Goal: Task Accomplishment & Management: Use online tool/utility

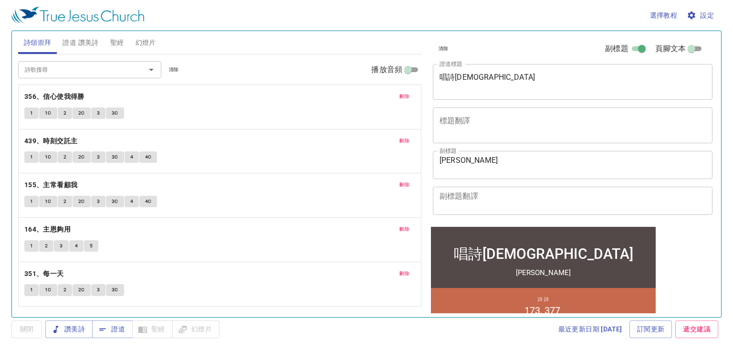
click at [360, 95] on span "刪除" at bounding box center [404, 96] width 10 height 9
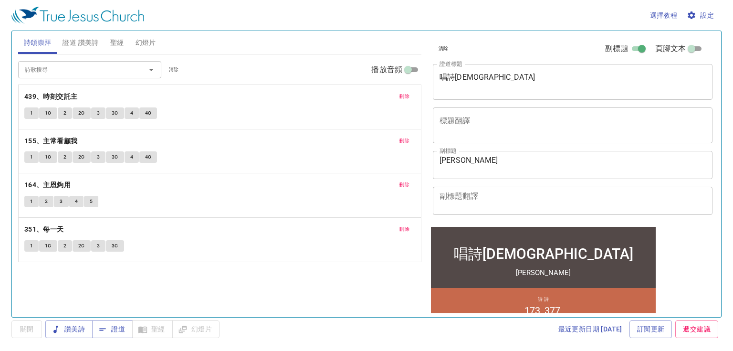
click at [360, 95] on span "刪除" at bounding box center [404, 96] width 10 height 9
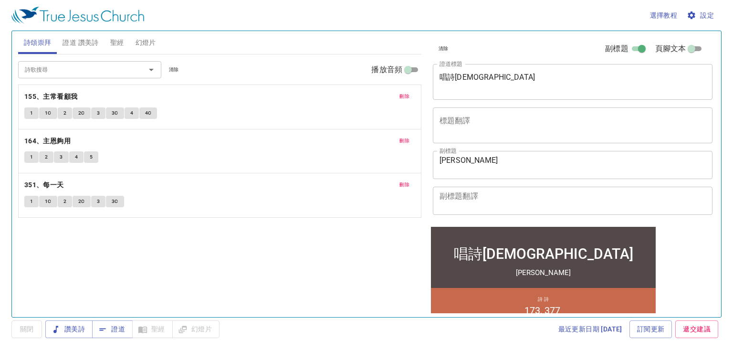
click at [360, 95] on span "刪除" at bounding box center [404, 96] width 10 height 9
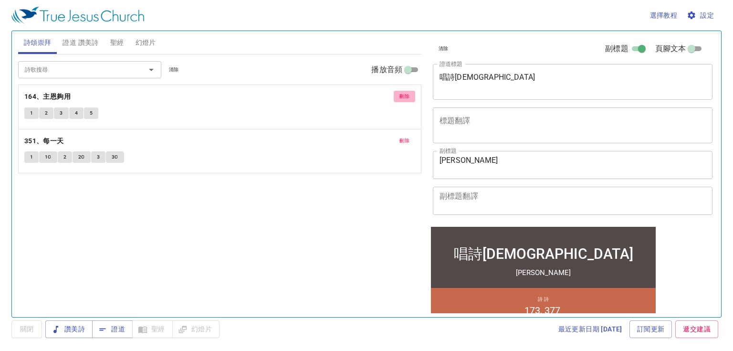
click at [360, 95] on span "刪除" at bounding box center [404, 96] width 10 height 9
click at [403, 95] on span "刪除" at bounding box center [404, 96] width 10 height 9
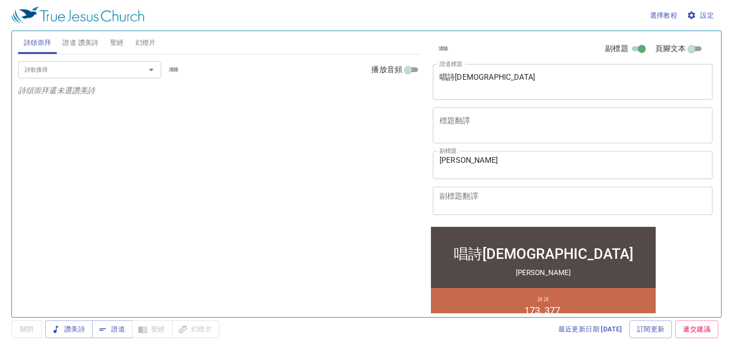
click at [496, 78] on textarea "唱詩祈禱會" at bounding box center [572, 81] width 266 height 18
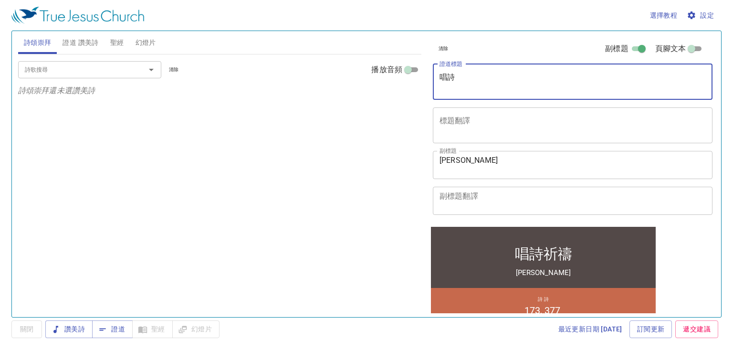
type textarea "唱"
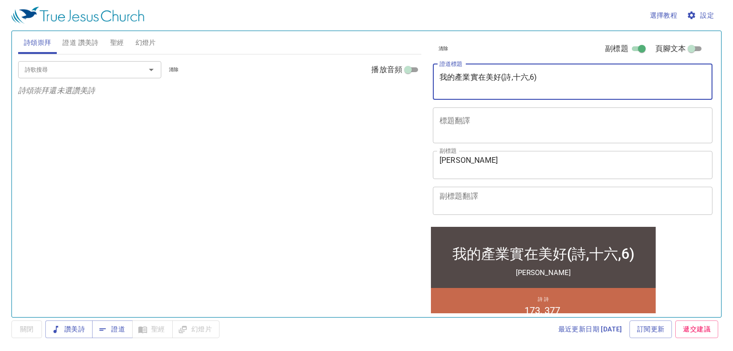
type textarea "我的產業實在美好(詩,十六,6)"
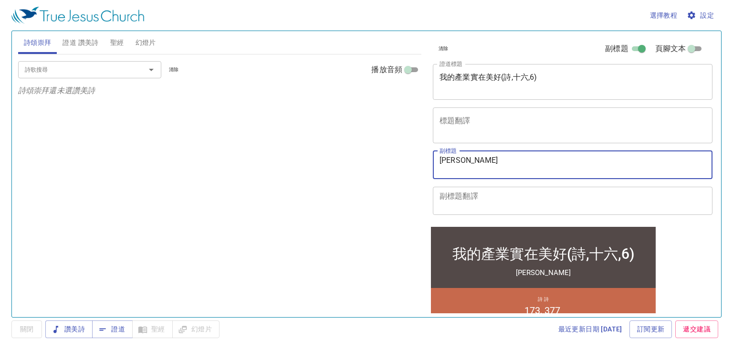
click at [489, 160] on textarea "陳聖純 姊妹" at bounding box center [572, 164] width 266 height 18
type textarea "陳"
click at [477, 163] on textarea "tp6" at bounding box center [572, 164] width 266 height 18
type textarea "t"
type textarea "[PERSON_NAME]"
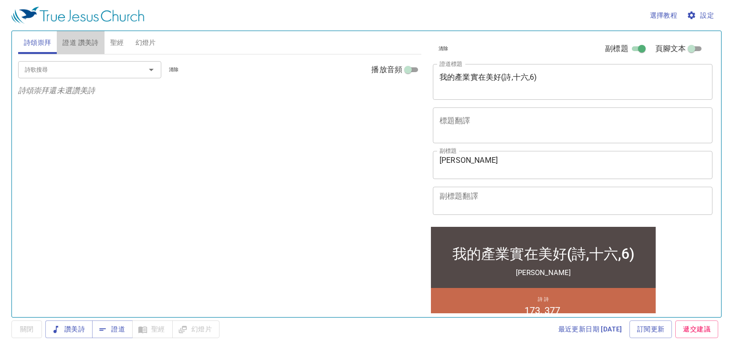
click at [90, 40] on span "證道 讚美詩" at bounding box center [80, 43] width 36 height 12
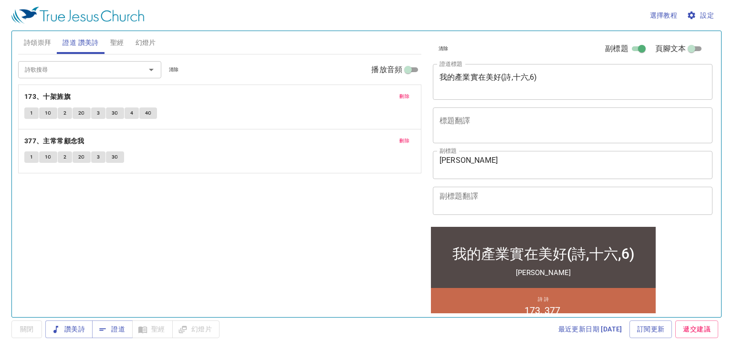
click at [400, 94] on span "刪除" at bounding box center [404, 96] width 10 height 9
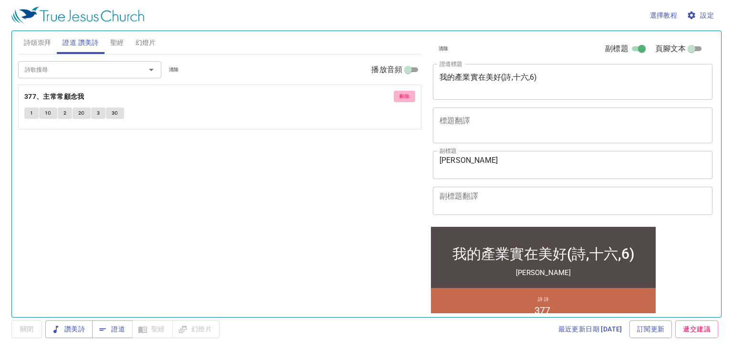
click at [400, 94] on span "刪除" at bounding box center [404, 96] width 10 height 9
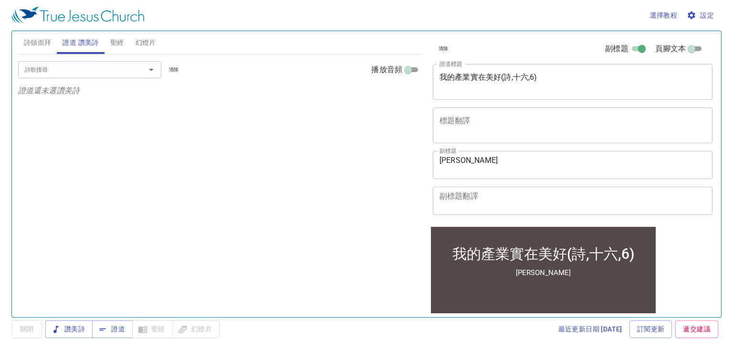
click at [97, 72] on input "詩歌搜尋" at bounding box center [75, 69] width 109 height 11
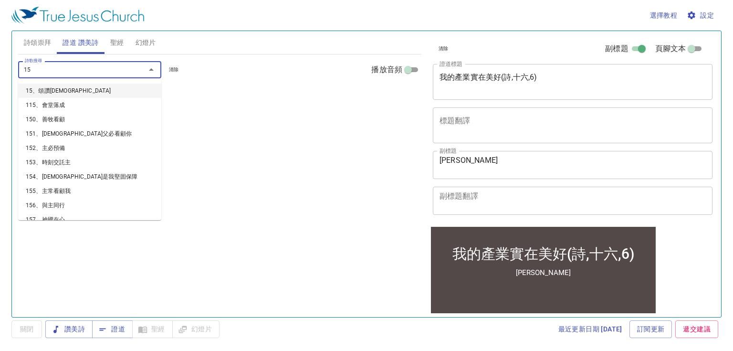
type input "157"
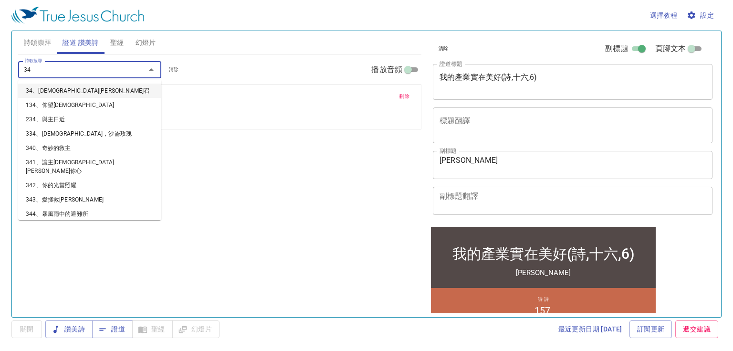
type input "344"
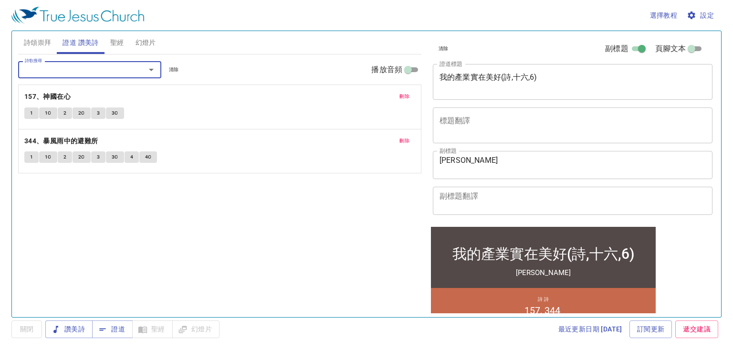
click at [41, 41] on span "詩頌崇拜" at bounding box center [38, 43] width 28 height 12
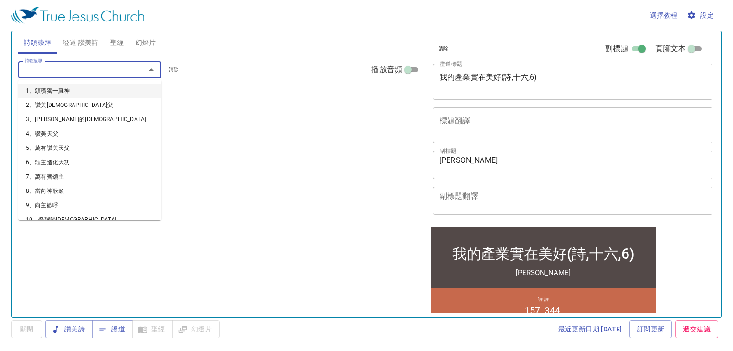
click at [46, 70] on input "詩歌搜尋" at bounding box center [75, 69] width 109 height 11
type input "231"
type input "243"
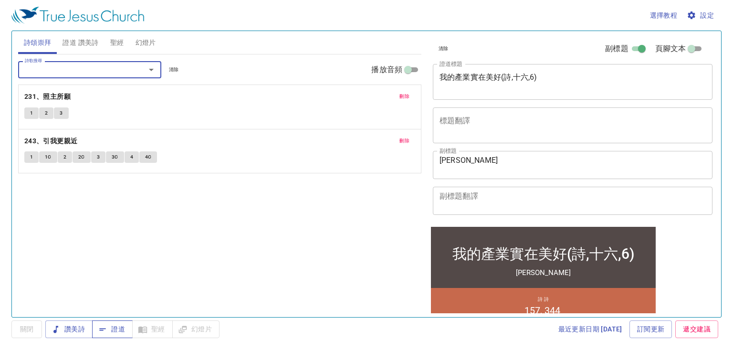
click at [109, 327] on span "證道" at bounding box center [112, 329] width 25 height 12
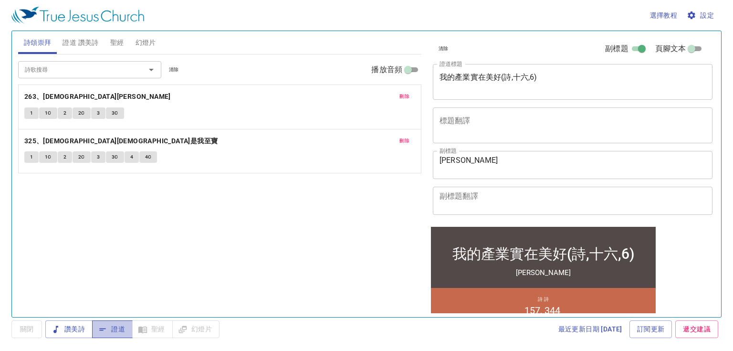
click at [114, 329] on span "證道" at bounding box center [112, 329] width 25 height 12
click at [695, 12] on icon "button" at bounding box center [691, 15] width 10 height 10
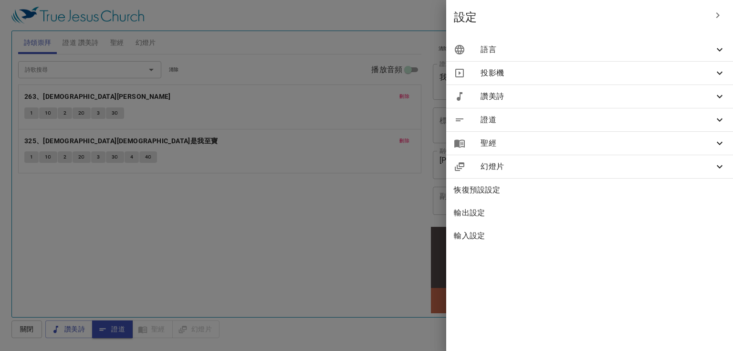
click at [586, 45] on span "語言" at bounding box center [596, 49] width 233 height 11
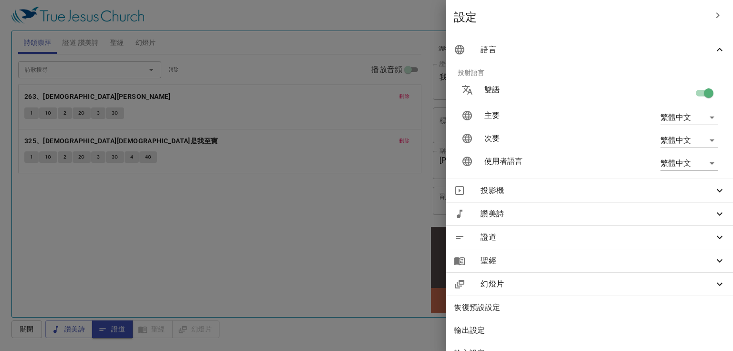
click at [691, 93] on input "checkbox" at bounding box center [708, 95] width 54 height 18
checkbox input "false"
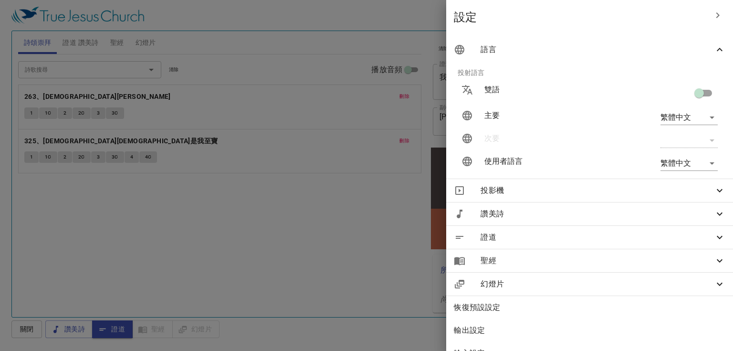
click at [349, 181] on div at bounding box center [366, 175] width 733 height 351
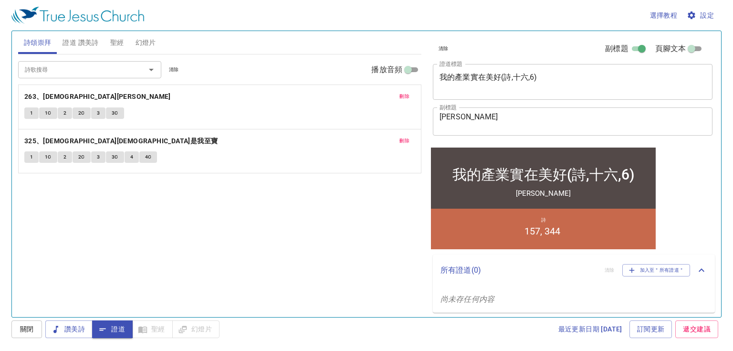
click at [253, 212] on div "詩歌搜尋 詩歌搜尋 清除 播放音頻 刪除 263、耶穌恩友 1 1C 2 2C 3 3C 刪除 325、救主耶穌是我至寶 1 1C 2 2C 3 3C 4 4C" at bounding box center [219, 181] width 403 height 254
click at [113, 40] on span "聖經" at bounding box center [117, 43] width 14 height 12
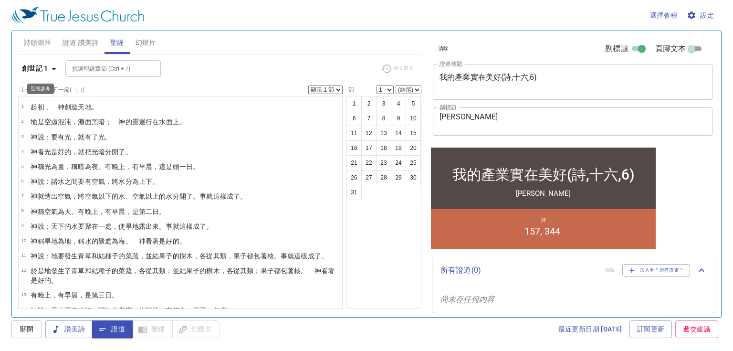
click at [52, 68] on icon "button" at bounding box center [54, 69] width 5 height 2
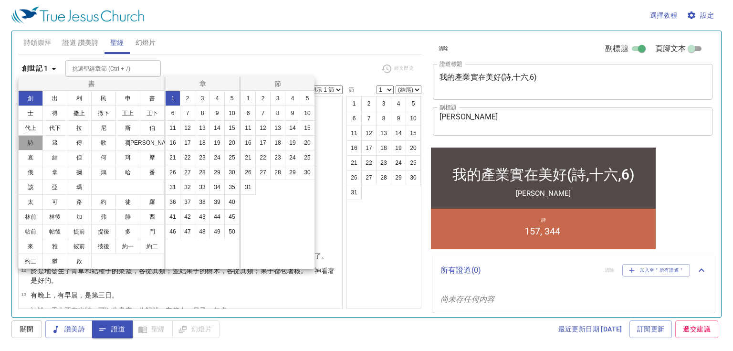
click at [32, 143] on button "詩" at bounding box center [30, 142] width 25 height 15
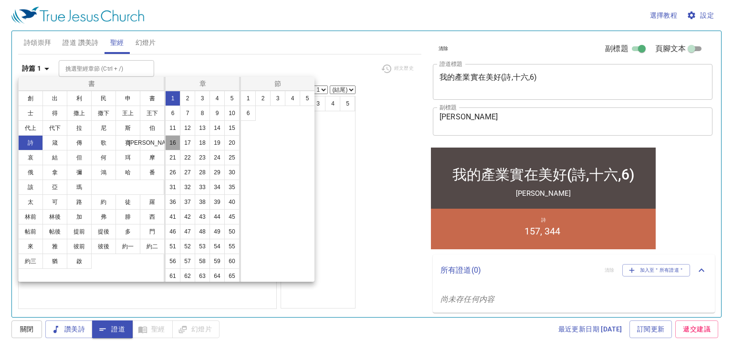
click at [180, 143] on button "16" at bounding box center [172, 142] width 15 height 15
click at [247, 97] on button "1" at bounding box center [247, 98] width 15 height 15
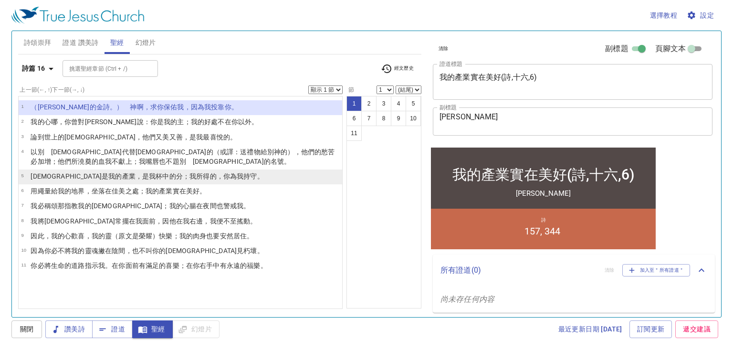
click at [183, 176] on wh2506 "；我所得的 ，你為我持守 。" at bounding box center [223, 176] width 81 height 8
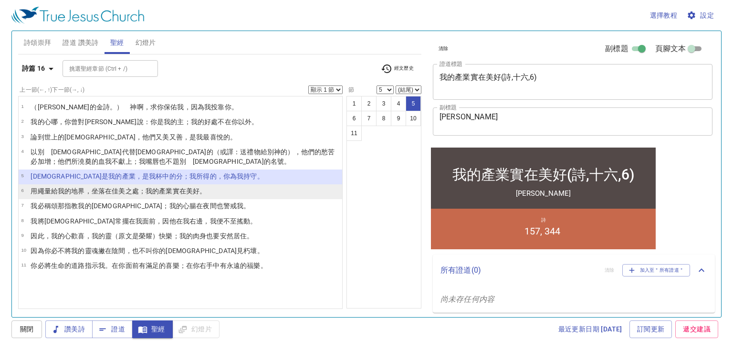
click at [154, 188] on wh5273 "之處；我的產業 實在美好 。" at bounding box center [165, 191] width 81 height 8
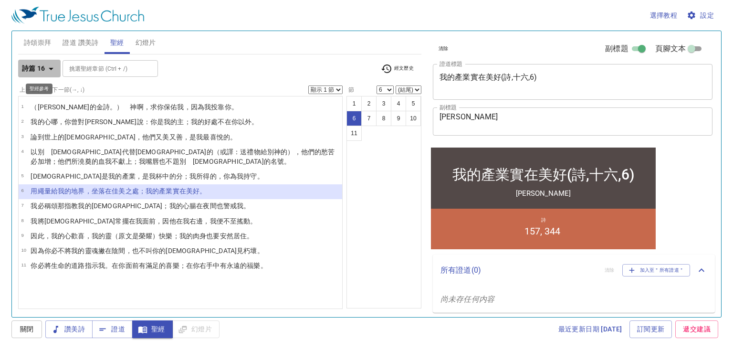
click at [50, 67] on icon "button" at bounding box center [50, 68] width 11 height 11
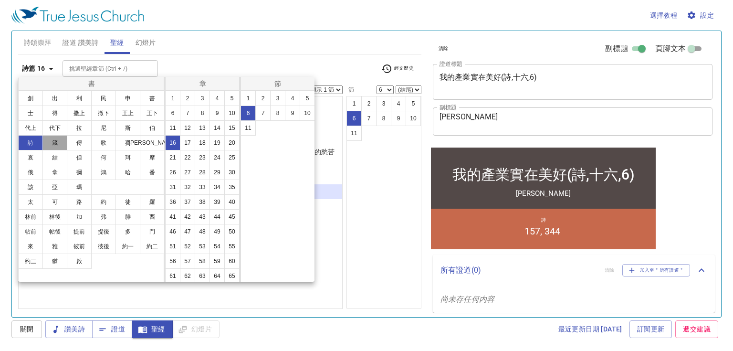
click at [57, 138] on button "箴" at bounding box center [54, 142] width 25 height 15
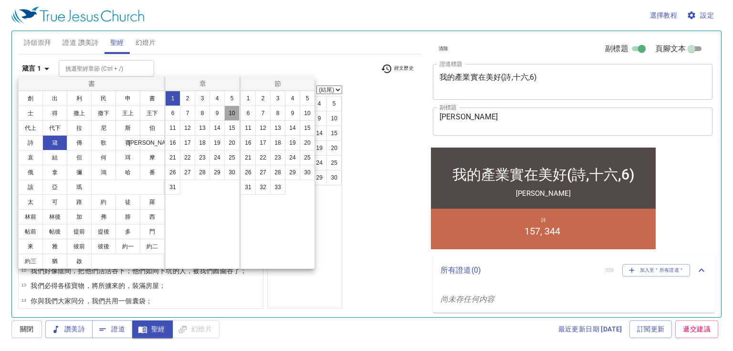
click at [229, 113] on button "10" at bounding box center [231, 112] width 15 height 15
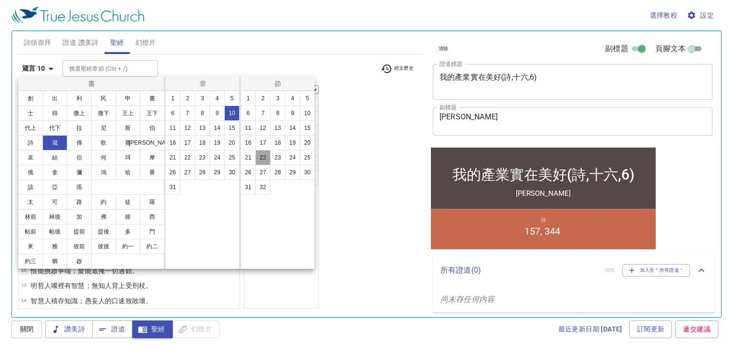
click at [263, 157] on button "22" at bounding box center [262, 157] width 15 height 15
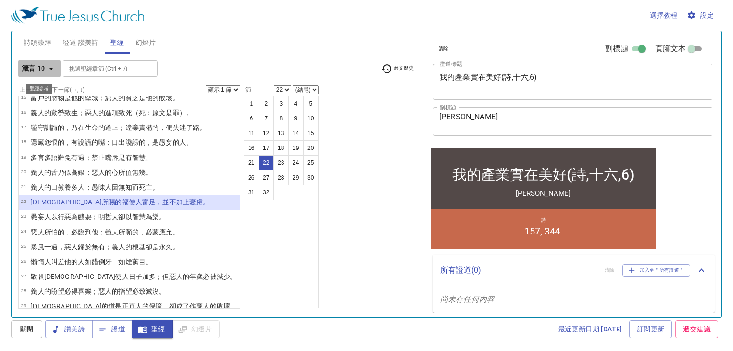
click at [52, 66] on icon "button" at bounding box center [50, 68] width 11 height 11
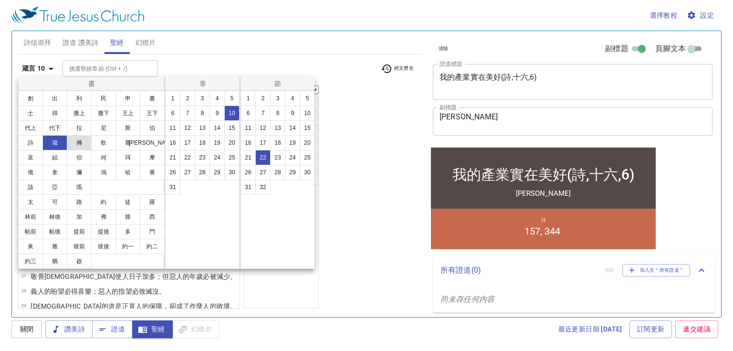
click at [76, 143] on button "傳" at bounding box center [79, 142] width 25 height 15
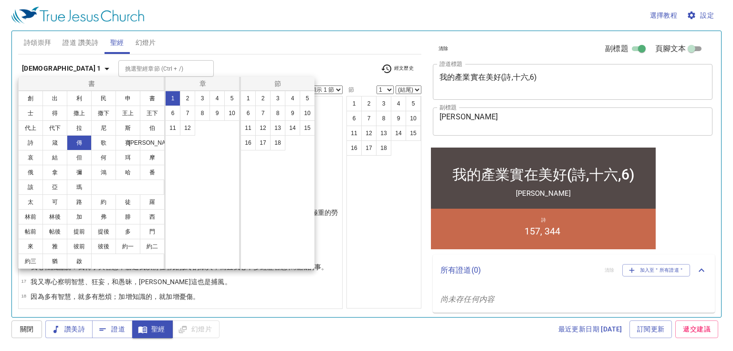
scroll to position [0, 0]
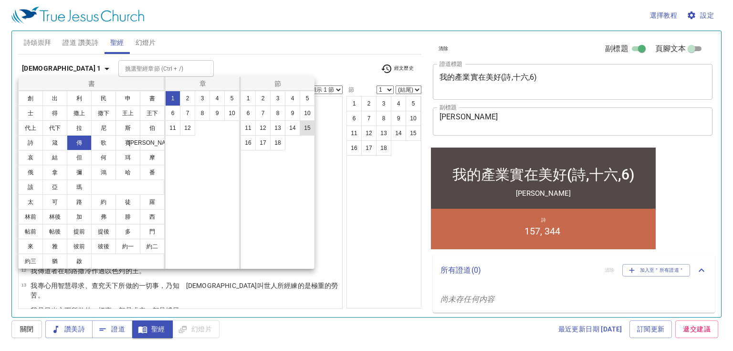
click at [306, 129] on button "15" at bounding box center [307, 127] width 15 height 15
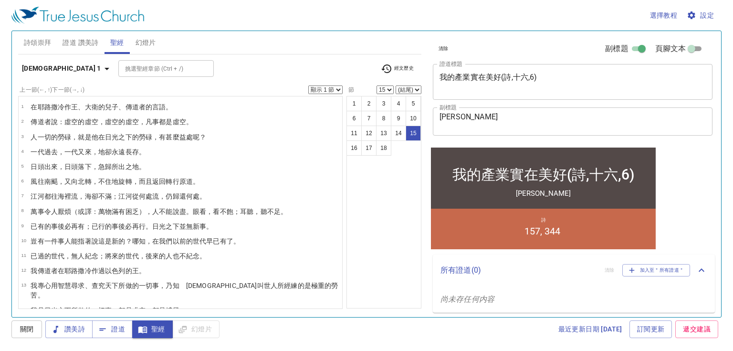
scroll to position [63, 0]
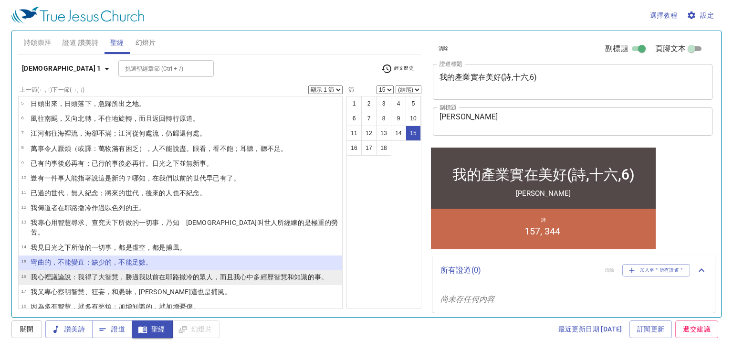
click at [236, 273] on wh3389 "的眾人，而且我心中 多 經歷 智慧 和知識 的事。" at bounding box center [260, 277] width 135 height 8
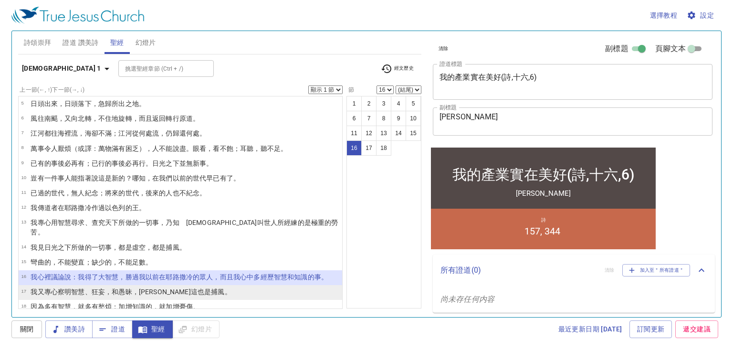
click at [224, 285] on li "17 我又專 心 察明 智慧 、狂妄 ，和愚昧 ，乃知 這 也是捕 風 。" at bounding box center [180, 292] width 323 height 15
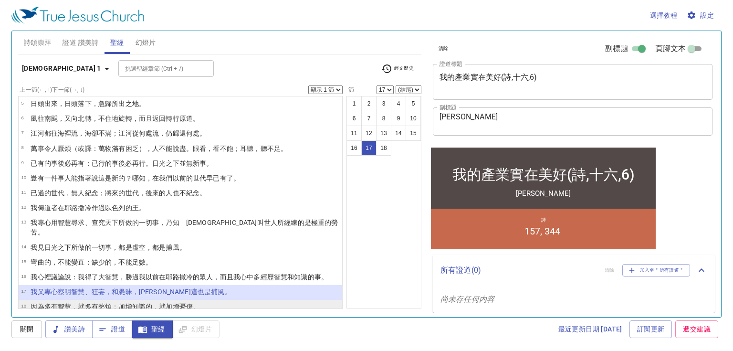
click at [214, 300] on li "18 因為多有 智慧 ，就多有 愁煩 ；加增 知識 的，就加增 憂傷 。" at bounding box center [180, 307] width 323 height 15
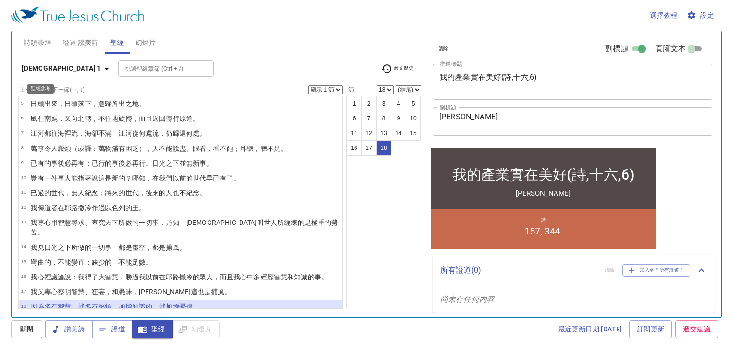
click at [101, 66] on icon "button" at bounding box center [106, 68] width 11 height 11
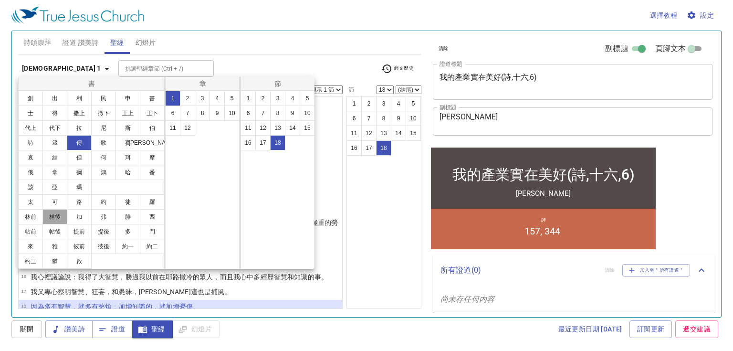
click at [58, 217] on button "林後" at bounding box center [54, 216] width 25 height 15
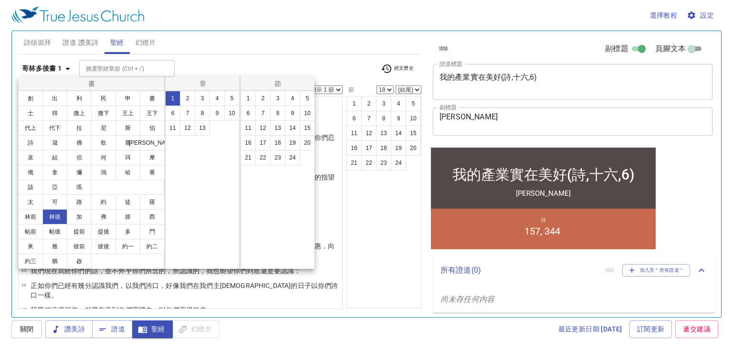
scroll to position [0, 0]
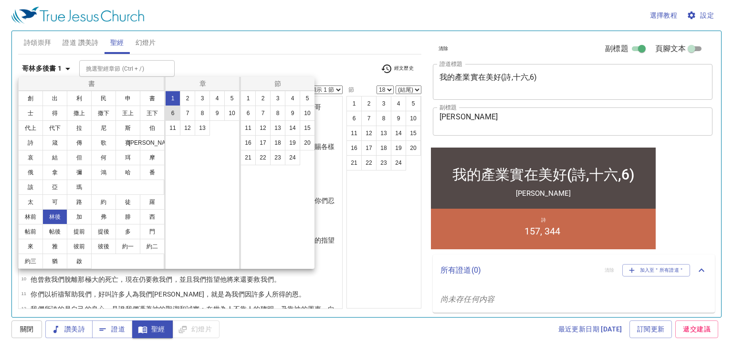
click at [169, 111] on button "6" at bounding box center [172, 112] width 15 height 15
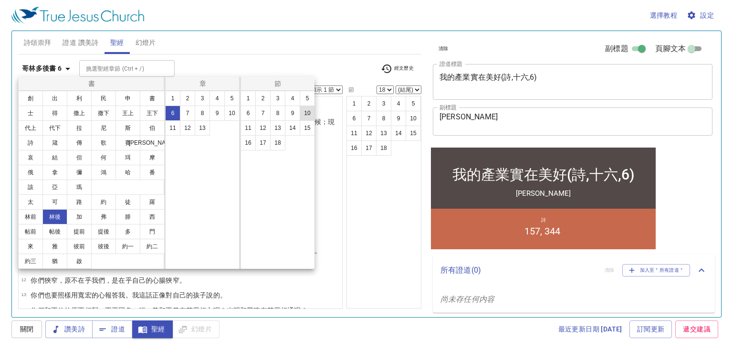
click at [309, 111] on button "10" at bounding box center [307, 112] width 15 height 15
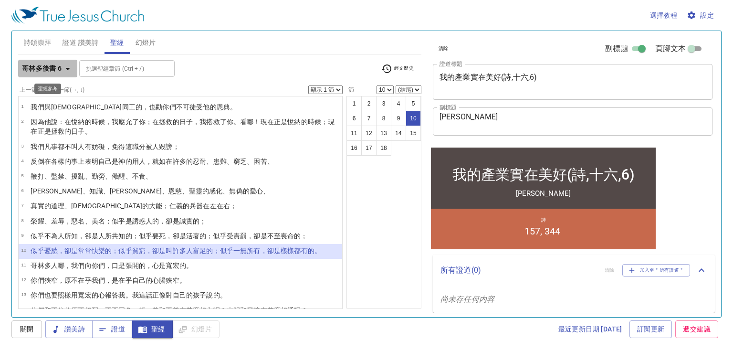
click at [65, 68] on icon "button" at bounding box center [67, 68] width 11 height 11
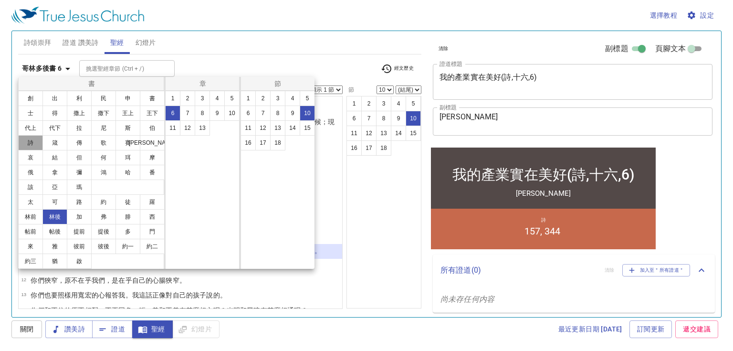
click at [31, 141] on button "詩" at bounding box center [30, 142] width 25 height 15
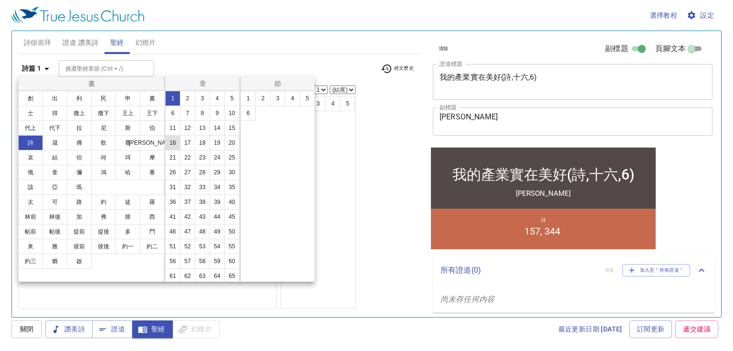
click at [180, 140] on button "16" at bounding box center [172, 142] width 15 height 15
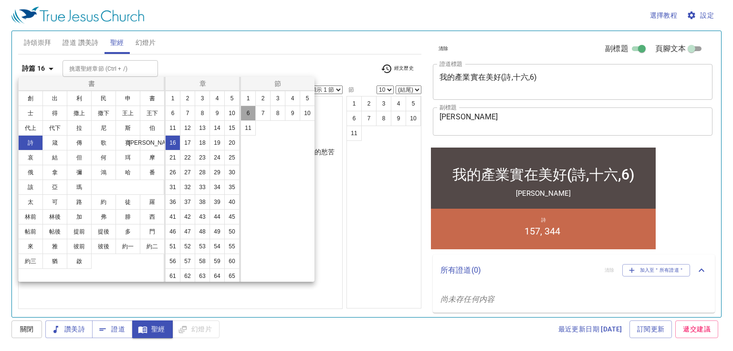
click at [245, 109] on button "6" at bounding box center [247, 112] width 15 height 15
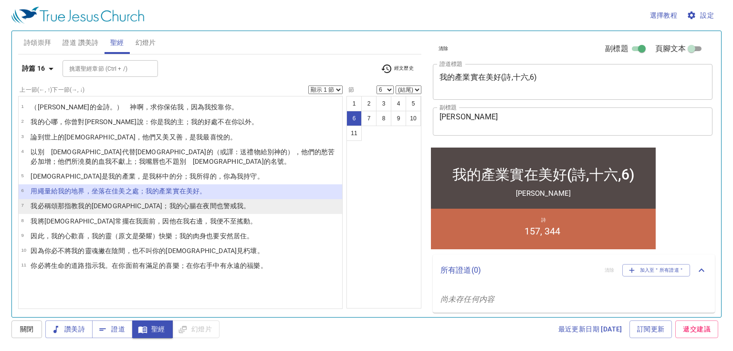
click at [196, 207] on wh3629 "在夜間 也警戒 我。" at bounding box center [223, 206] width 54 height 8
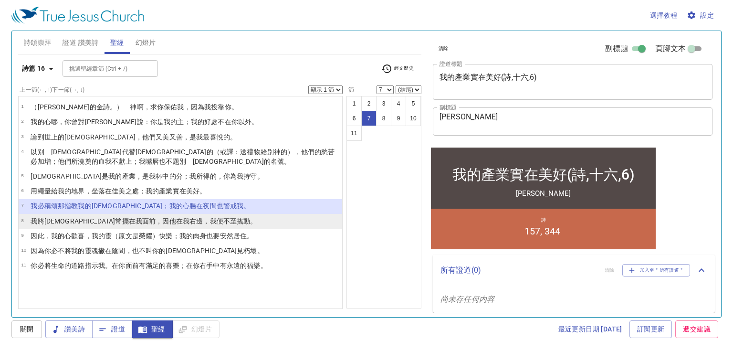
click at [203, 218] on wh3225 "，我便不至搖動 。" at bounding box center [230, 221] width 54 height 8
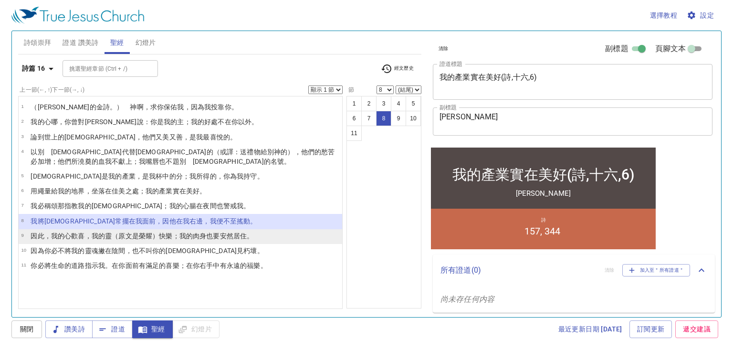
click at [158, 233] on wh3519 "）快樂 ；我的肉身 也要安然 居住 。" at bounding box center [202, 236] width 101 height 8
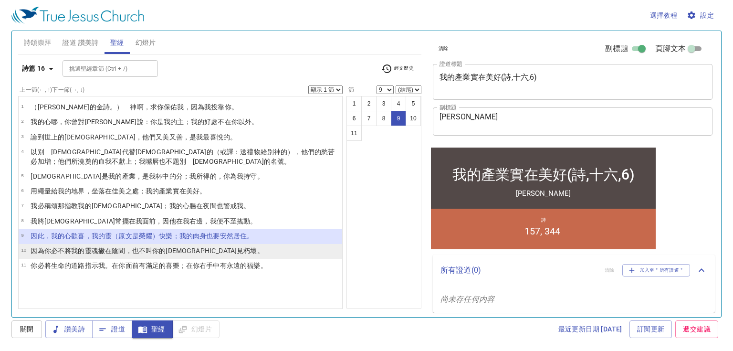
click at [164, 247] on wh5414 "你的聖者 見 朽壞 。" at bounding box center [208, 251] width 112 height 8
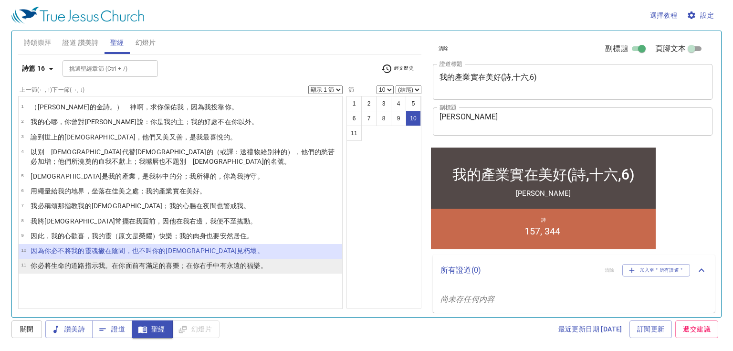
click at [165, 263] on wh6440 "有滿足的 喜樂 ；在你右手 中有永遠的 福樂 。" at bounding box center [203, 265] width 128 height 8
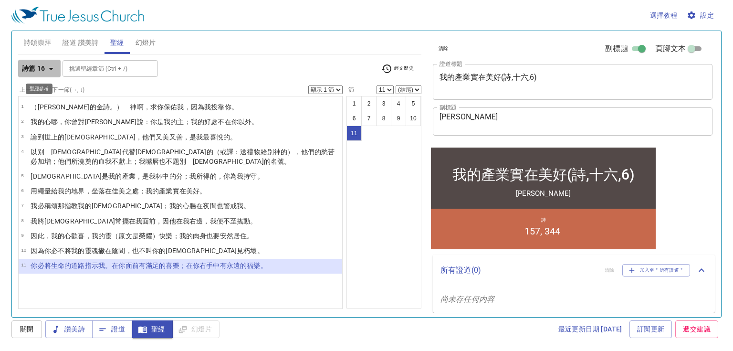
click at [50, 69] on icon "button" at bounding box center [50, 68] width 11 height 11
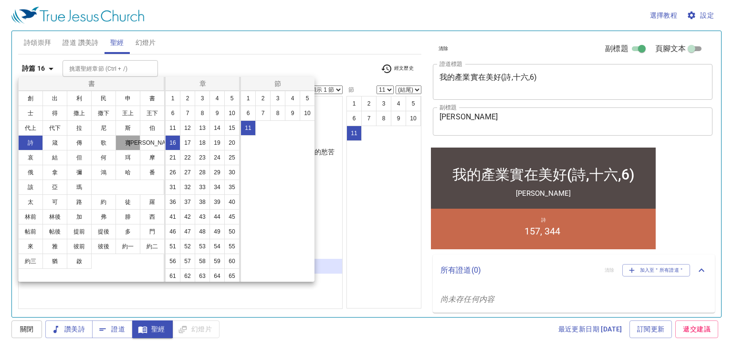
click at [126, 140] on button "賽" at bounding box center [127, 142] width 25 height 15
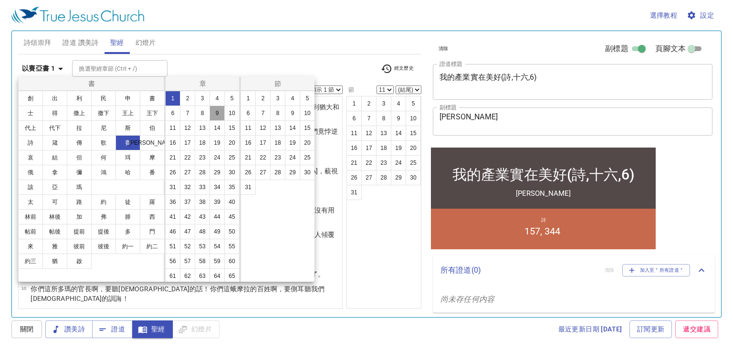
click at [209, 121] on button "9" at bounding box center [216, 112] width 15 height 15
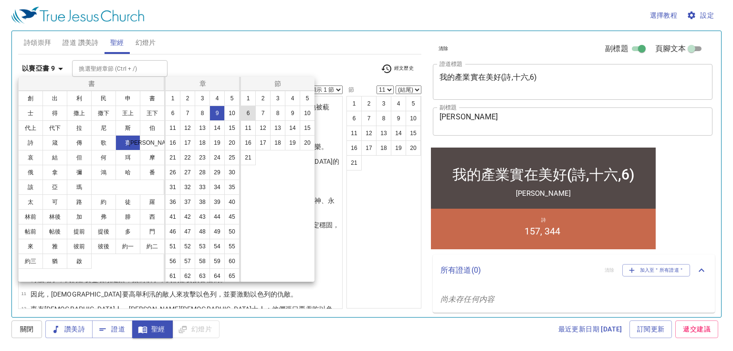
click at [247, 113] on button "6" at bounding box center [247, 112] width 15 height 15
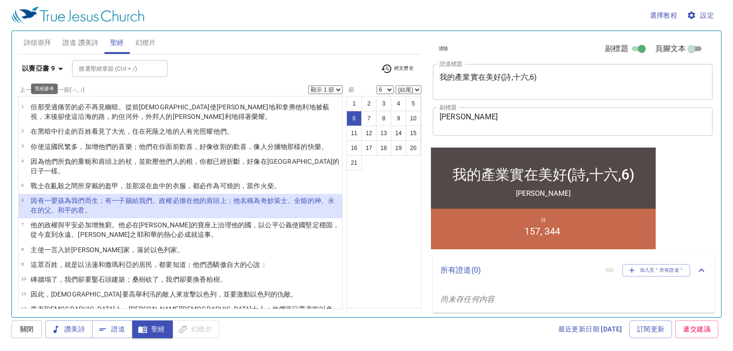
click at [61, 67] on icon "button" at bounding box center [60, 68] width 11 height 11
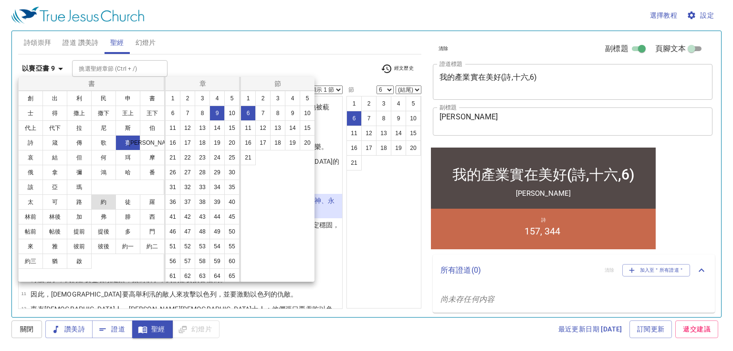
click at [101, 199] on button "約" at bounding box center [103, 201] width 25 height 15
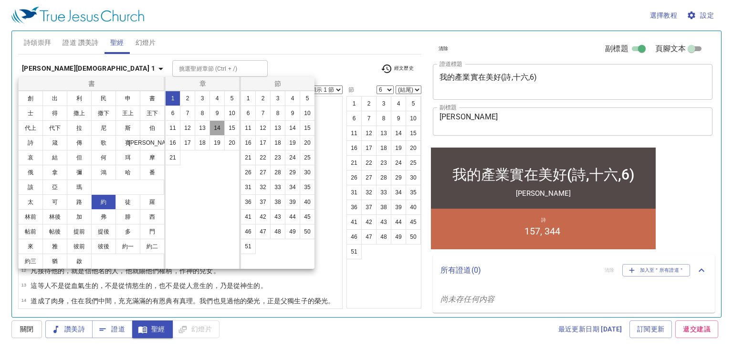
click at [220, 125] on button "14" at bounding box center [216, 127] width 15 height 15
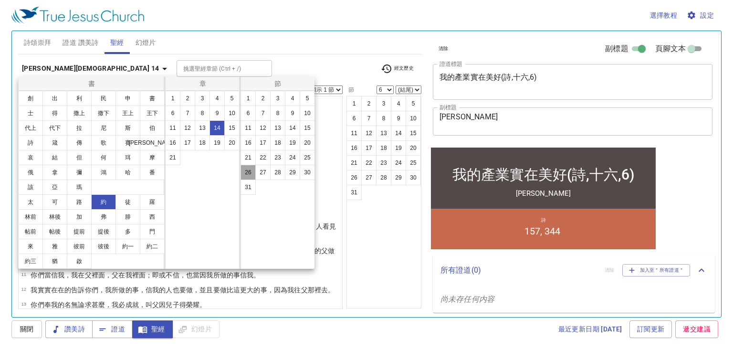
click at [246, 174] on button "26" at bounding box center [247, 172] width 15 height 15
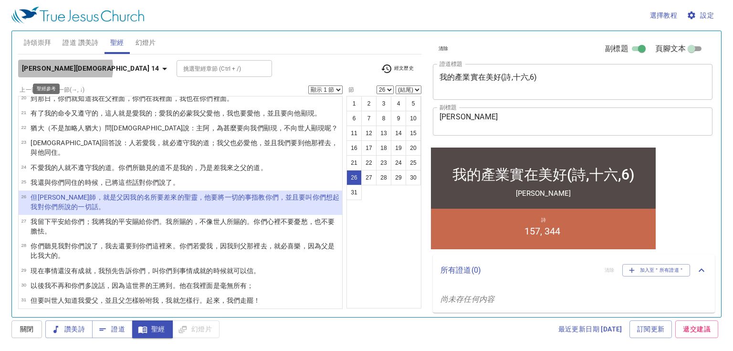
click at [162, 68] on icon "button" at bounding box center [164, 69] width 5 height 2
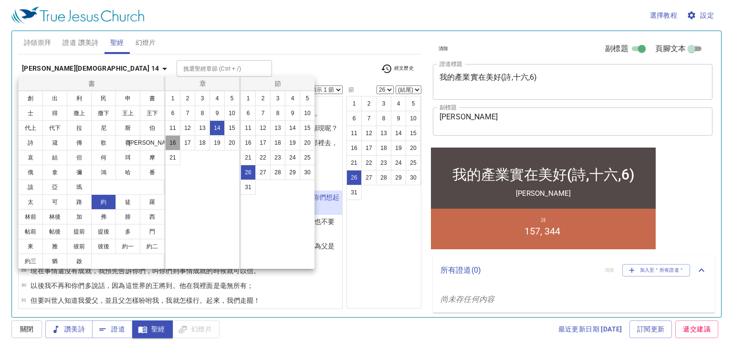
click at [172, 143] on button "16" at bounding box center [172, 142] width 15 height 15
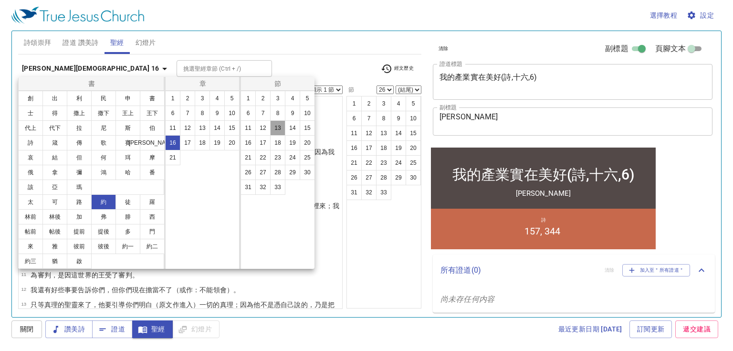
click at [276, 128] on button "13" at bounding box center [277, 127] width 15 height 15
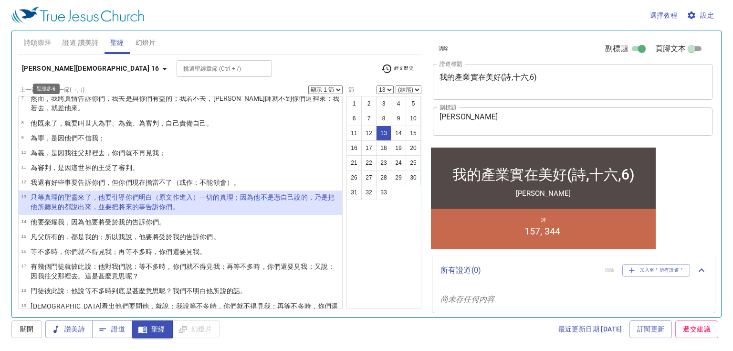
click at [159, 67] on icon "button" at bounding box center [164, 68] width 11 height 11
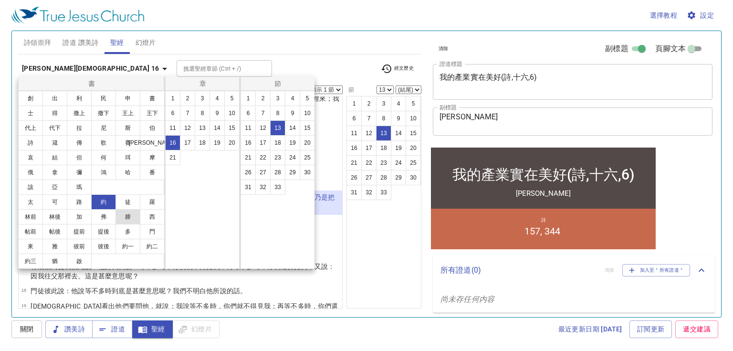
click at [128, 217] on button "腓" at bounding box center [127, 216] width 25 height 15
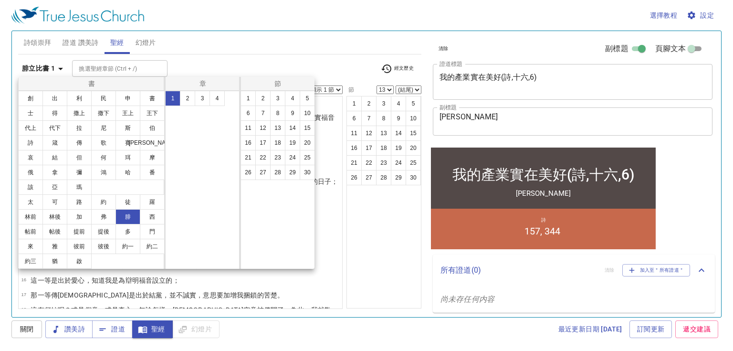
scroll to position [0, 0]
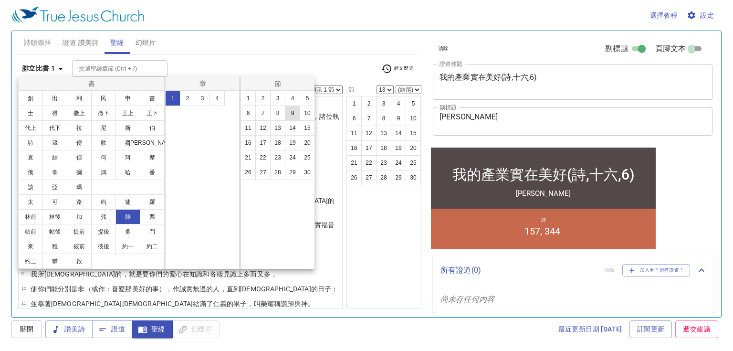
click at [292, 113] on button "9" at bounding box center [292, 112] width 15 height 15
select select "9"
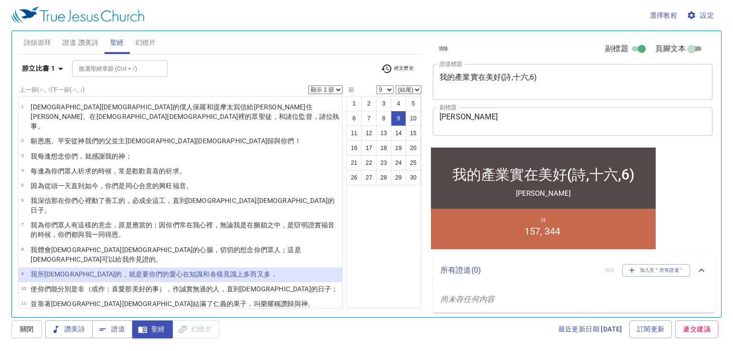
click at [340, 88] on select "顯示 1 節 顯示 2 節 顯示 3 節 顯示 4 節 顯示 5 節" at bounding box center [325, 89] width 34 height 9
click at [308, 85] on select "顯示 1 節 顯示 2 節 顯示 3 節 顯示 4 節 顯示 5 節" at bounding box center [325, 89] width 34 height 9
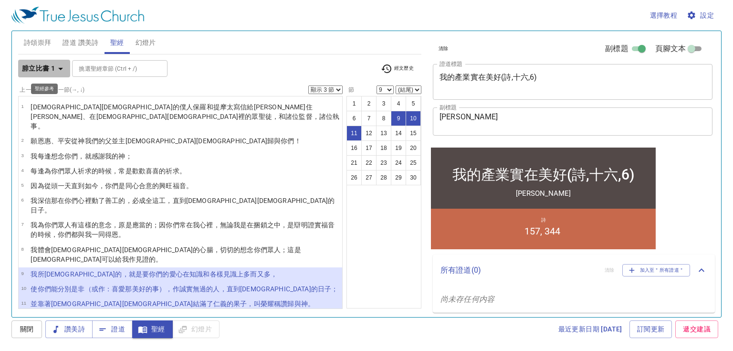
click at [58, 65] on icon "button" at bounding box center [60, 68] width 11 height 11
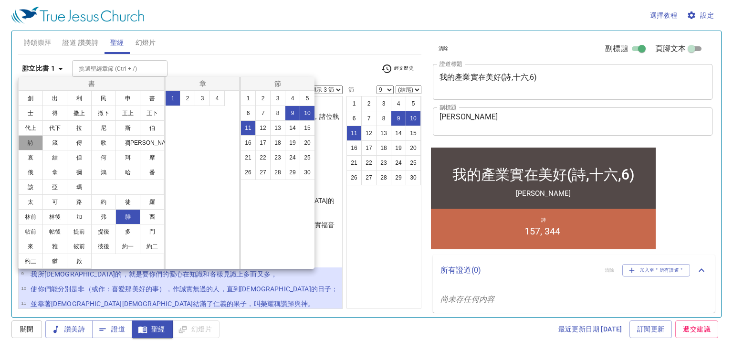
click at [33, 144] on button "詩" at bounding box center [30, 142] width 25 height 15
select select "1"
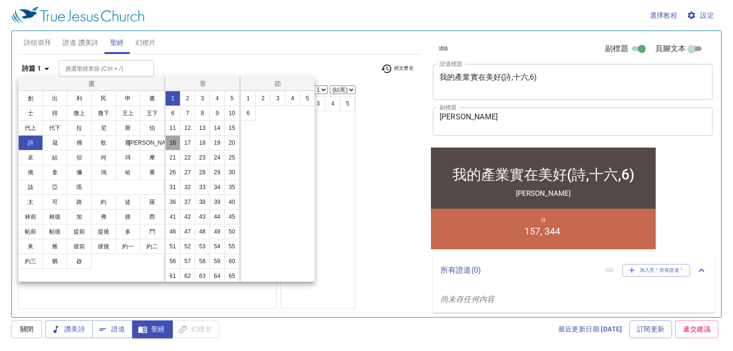
click at [180, 144] on button "16" at bounding box center [172, 142] width 15 height 15
click at [279, 113] on button "8" at bounding box center [277, 112] width 15 height 15
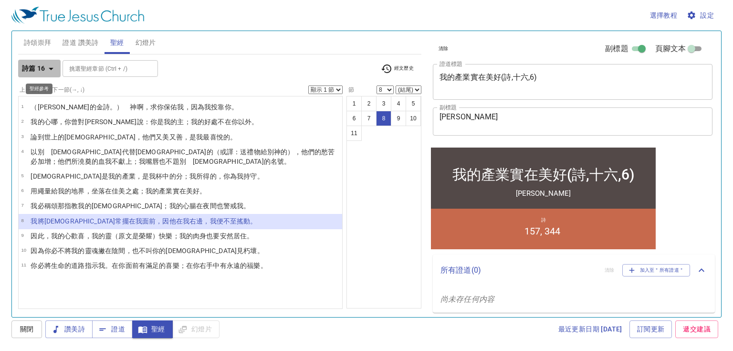
click at [52, 67] on icon "button" at bounding box center [50, 68] width 11 height 11
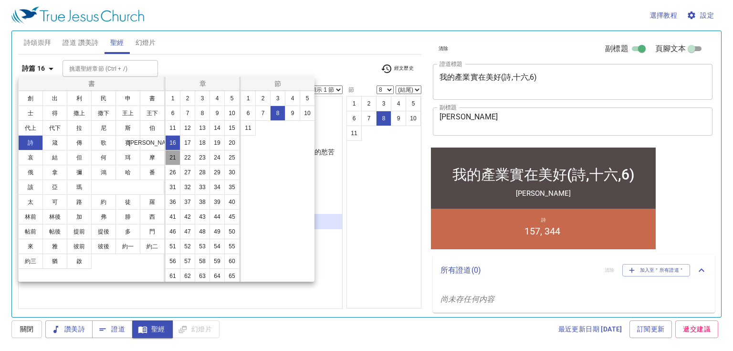
click at [175, 165] on button "21" at bounding box center [172, 157] width 15 height 15
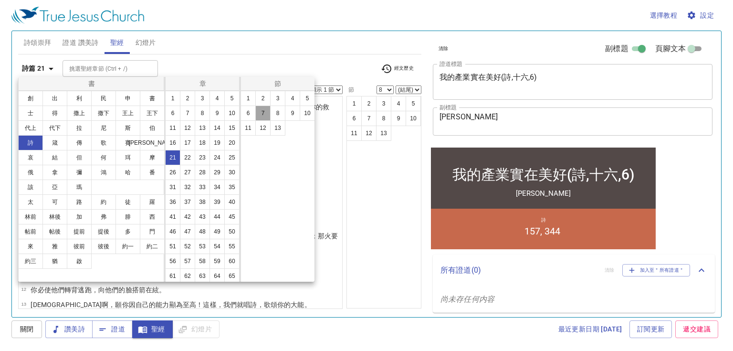
click at [260, 111] on button "7" at bounding box center [262, 112] width 15 height 15
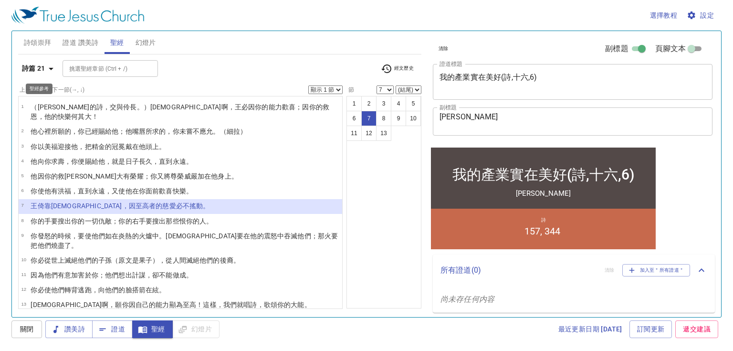
click at [50, 65] on icon "button" at bounding box center [50, 68] width 11 height 11
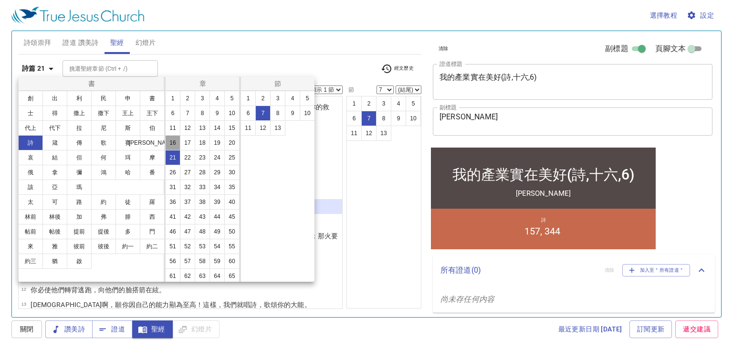
click at [180, 140] on button "16" at bounding box center [172, 142] width 15 height 15
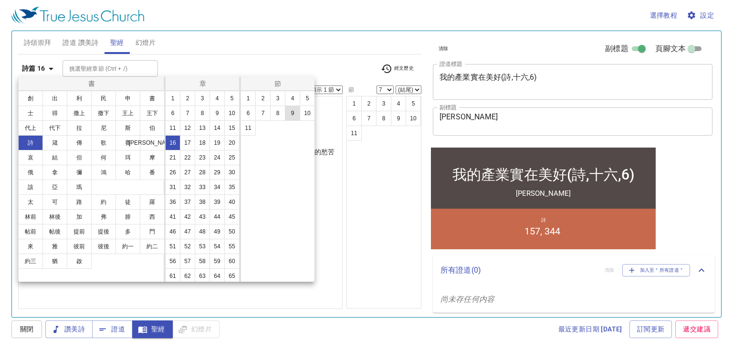
click at [289, 111] on button "9" at bounding box center [292, 112] width 15 height 15
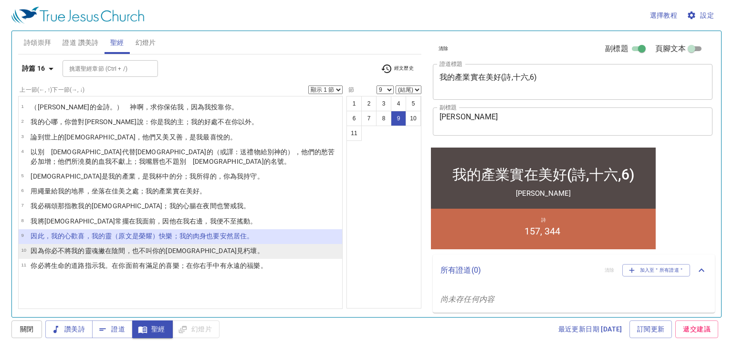
click at [227, 253] on li "10 因為你必不將我的靈魂 撇 在陰間 ，也不叫 你的聖者 見 朽壞 。" at bounding box center [180, 251] width 323 height 15
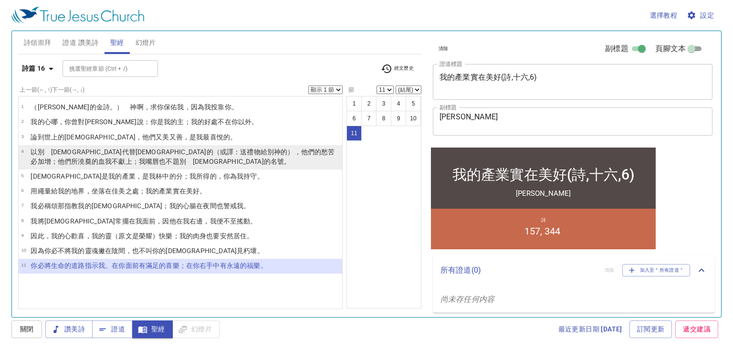
click at [59, 148] on wh430 "代替耶和華 的（或譯：送禮物給別 　神 的），他們的愁苦 必加增 ；他們所澆奠 的血 我不獻上 ；我嘴唇也不 題 別　神 的名號 。" at bounding box center [183, 156] width 304 height 17
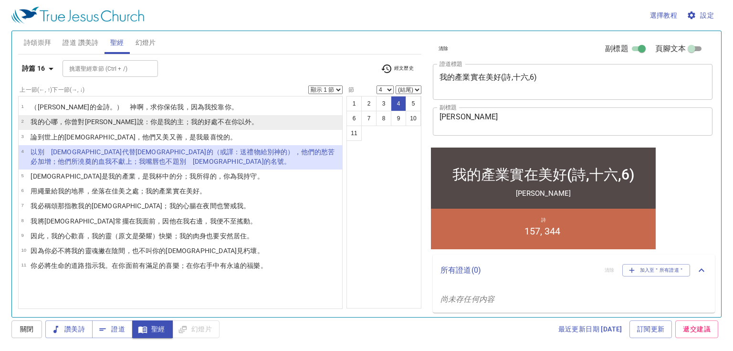
click at [68, 116] on li "2 我的心哪，你曾對耶和華 說 ：你是我的主 ；我的好處 不在你以外。" at bounding box center [180, 122] width 323 height 15
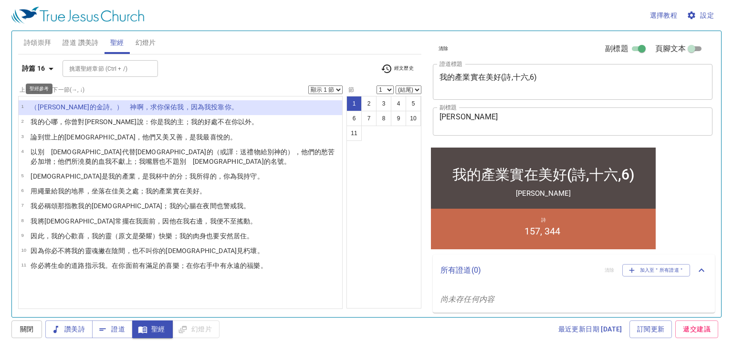
click at [52, 69] on icon "button" at bounding box center [50, 68] width 11 height 11
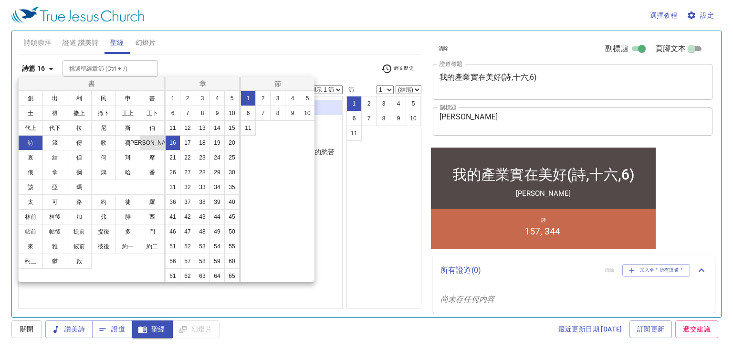
click at [148, 143] on button "耶" at bounding box center [152, 142] width 25 height 15
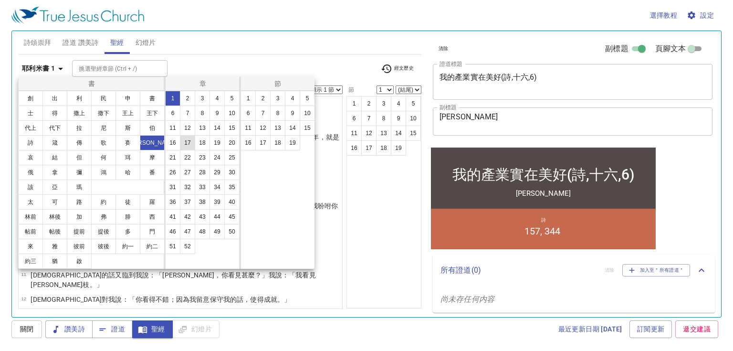
click at [180, 150] on button "17" at bounding box center [187, 142] width 15 height 15
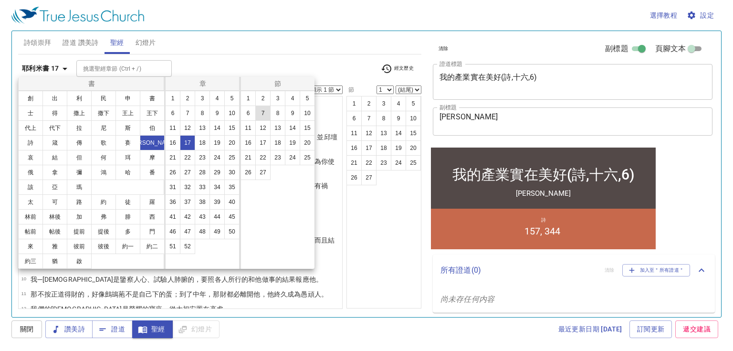
click at [261, 108] on button "7" at bounding box center [262, 112] width 15 height 15
select select "7"
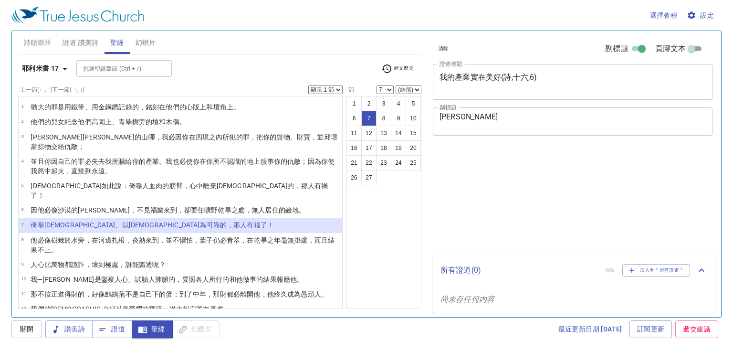
select select "7"
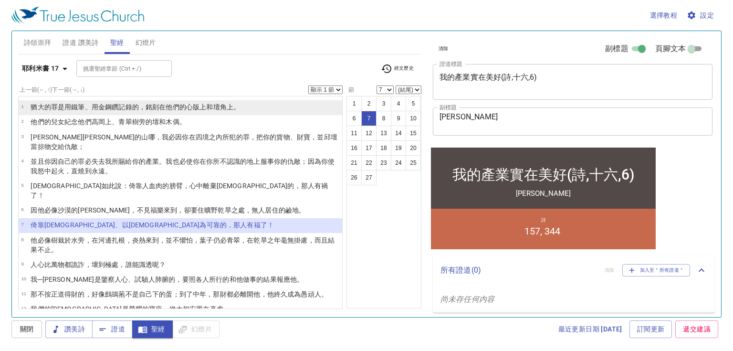
select select "8"
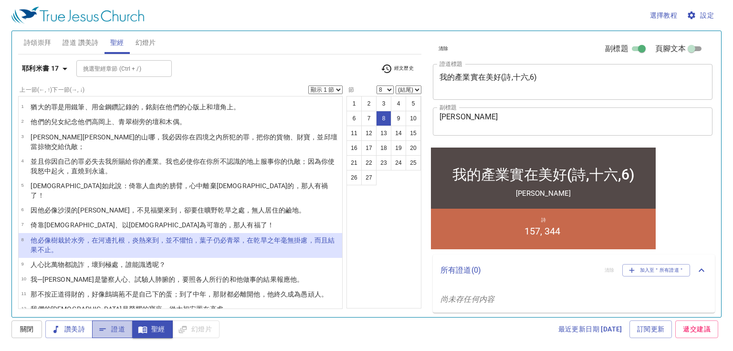
click at [116, 328] on span "證道" at bounding box center [112, 329] width 25 height 12
click at [92, 42] on span "證道 讚美詩" at bounding box center [80, 43] width 36 height 12
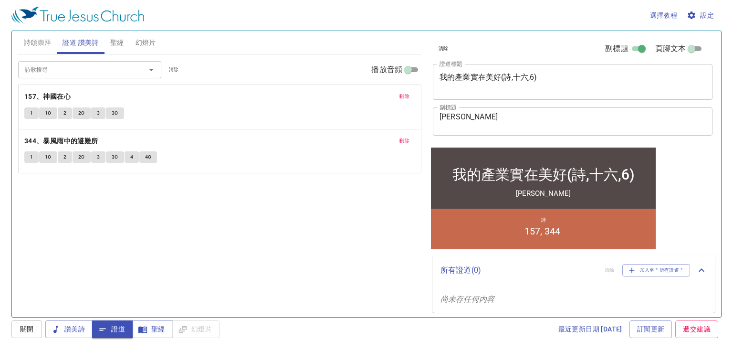
click at [68, 139] on b "344、暴風雨中的避難所" at bounding box center [61, 141] width 74 height 12
click at [31, 155] on span "1" at bounding box center [31, 157] width 3 height 9
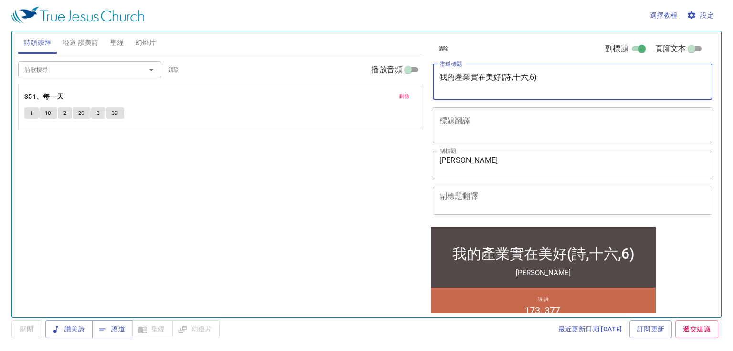
drag, startPoint x: 441, startPoint y: 73, endPoint x: 537, endPoint y: 67, distance: 96.1
click at [537, 67] on div "我的產業實在美好(詩,十六,6) x 證道標題" at bounding box center [572, 82] width 279 height 36
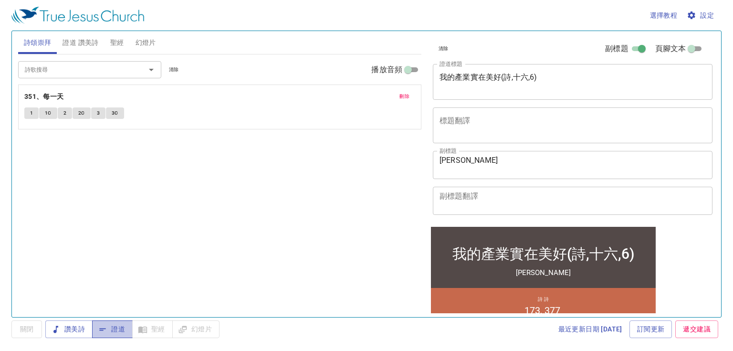
click at [108, 330] on span "證道" at bounding box center [112, 329] width 25 height 12
